Goal: Transaction & Acquisition: Register for event/course

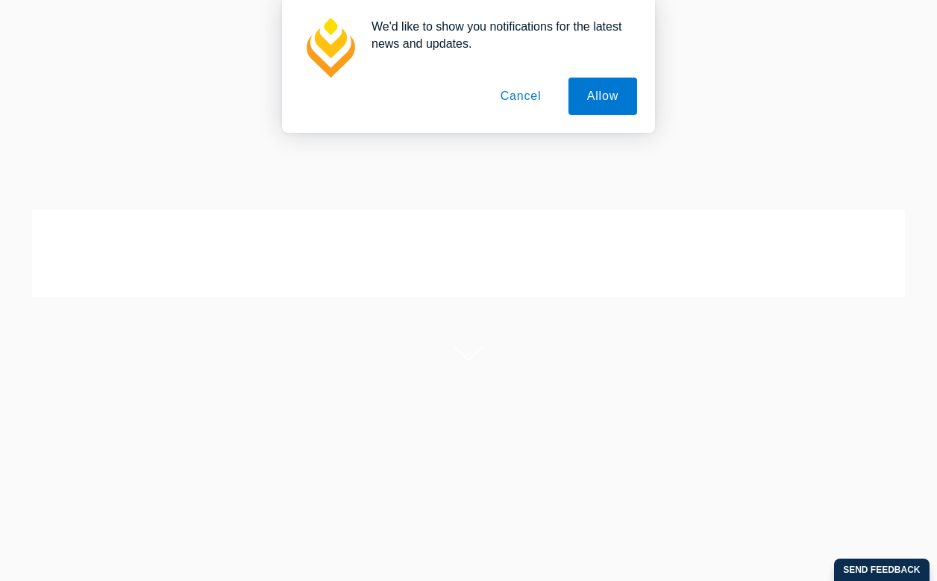
click at [501, 102] on button "Cancel" at bounding box center [521, 96] width 78 height 37
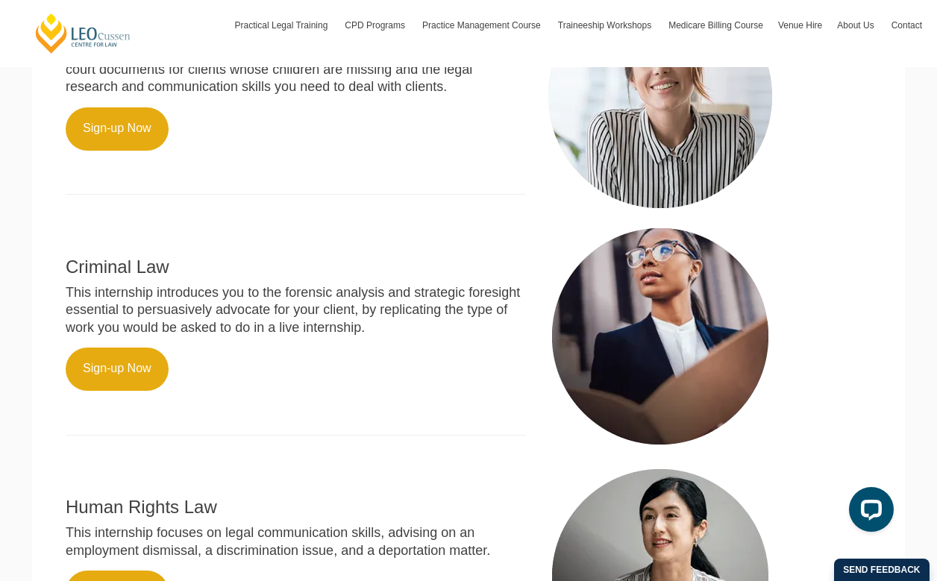
scroll to position [804, 0]
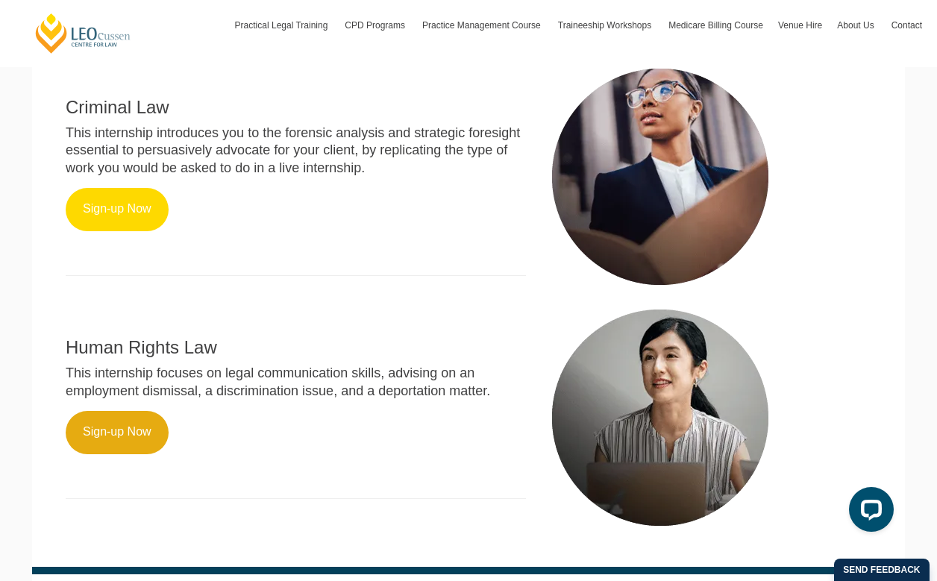
click at [106, 225] on link "Sign-up Now" at bounding box center [117, 209] width 103 height 43
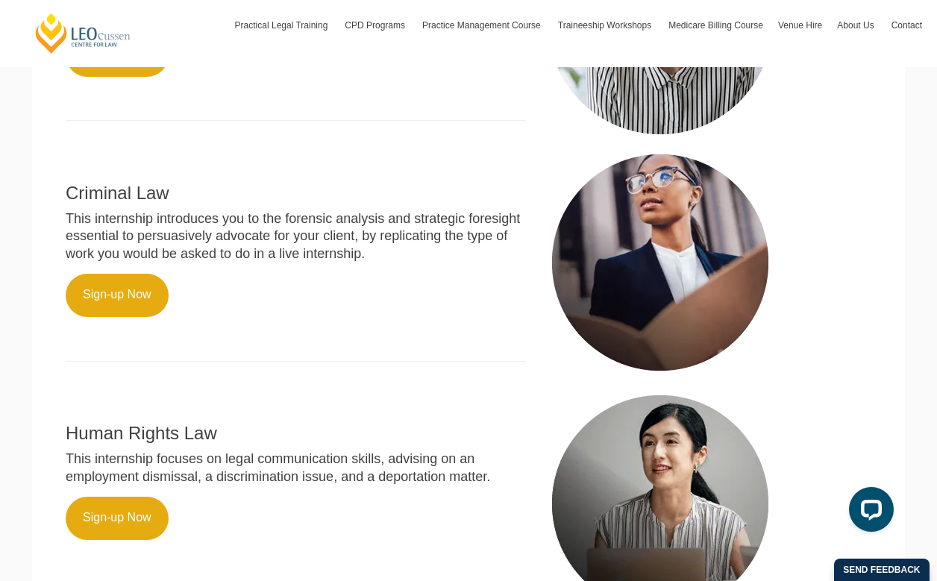
click at [646, 240] on img at bounding box center [661, 263] width 224 height 224
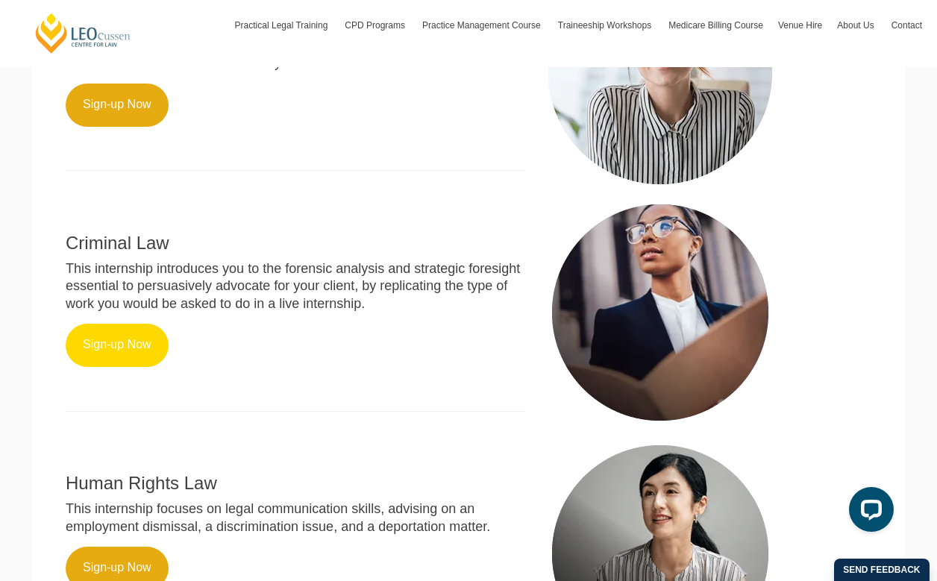
scroll to position [693, 0]
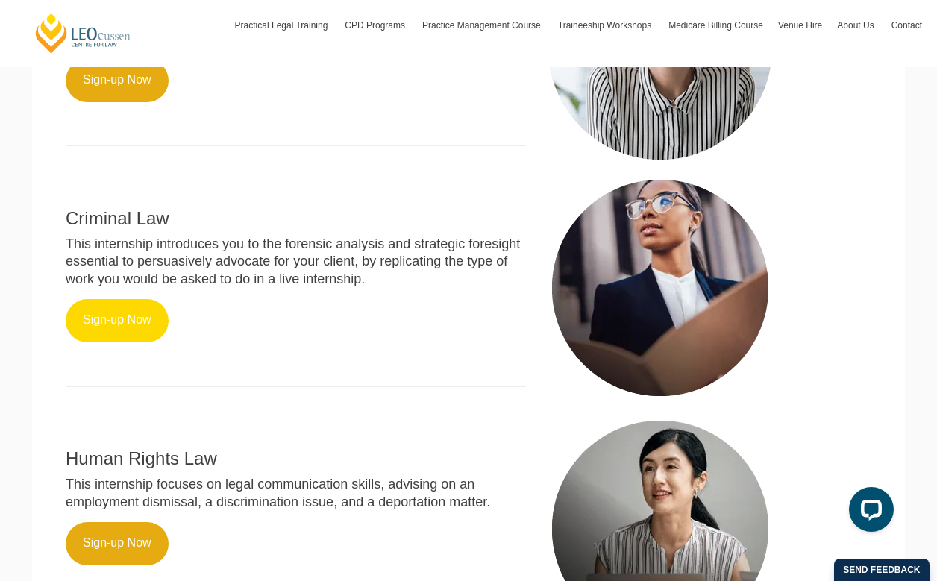
click at [114, 324] on link "Sign-up Now" at bounding box center [117, 320] width 103 height 43
